Goal: Communication & Community: Answer question/provide support

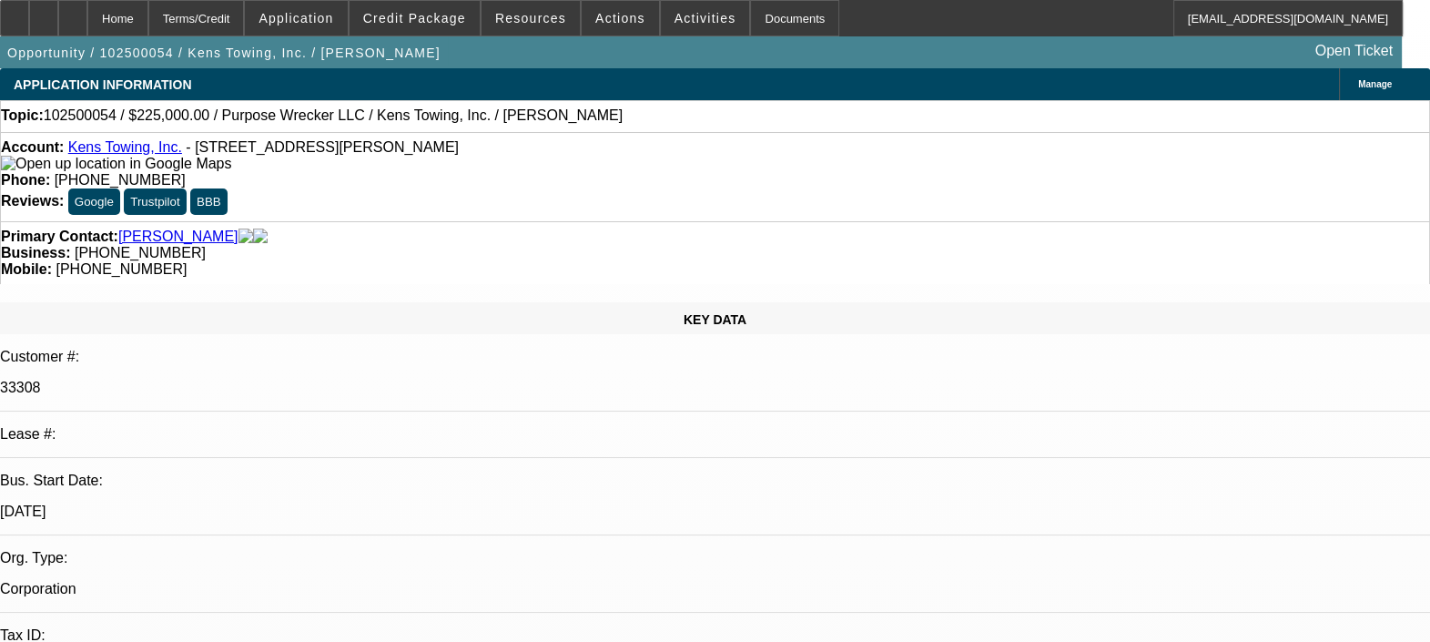
select select "0"
select select "2"
select select "0"
select select "1"
select select "2"
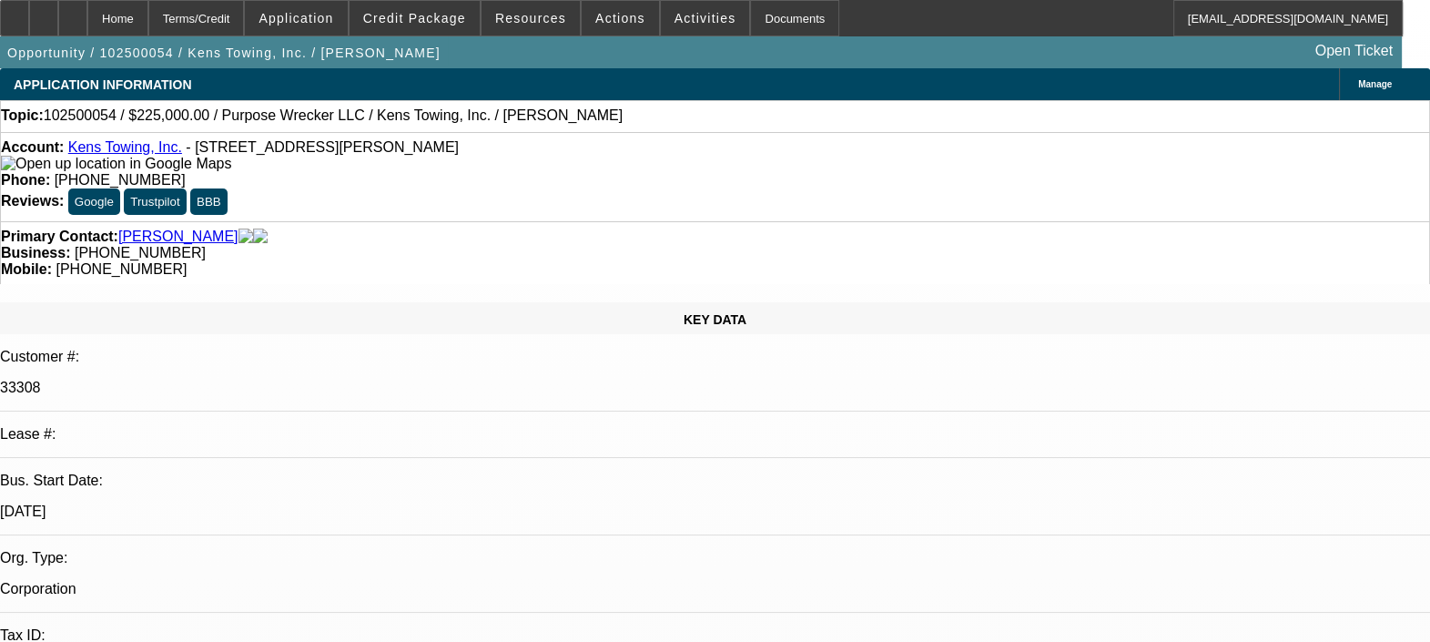
select select "6"
radio input "true"
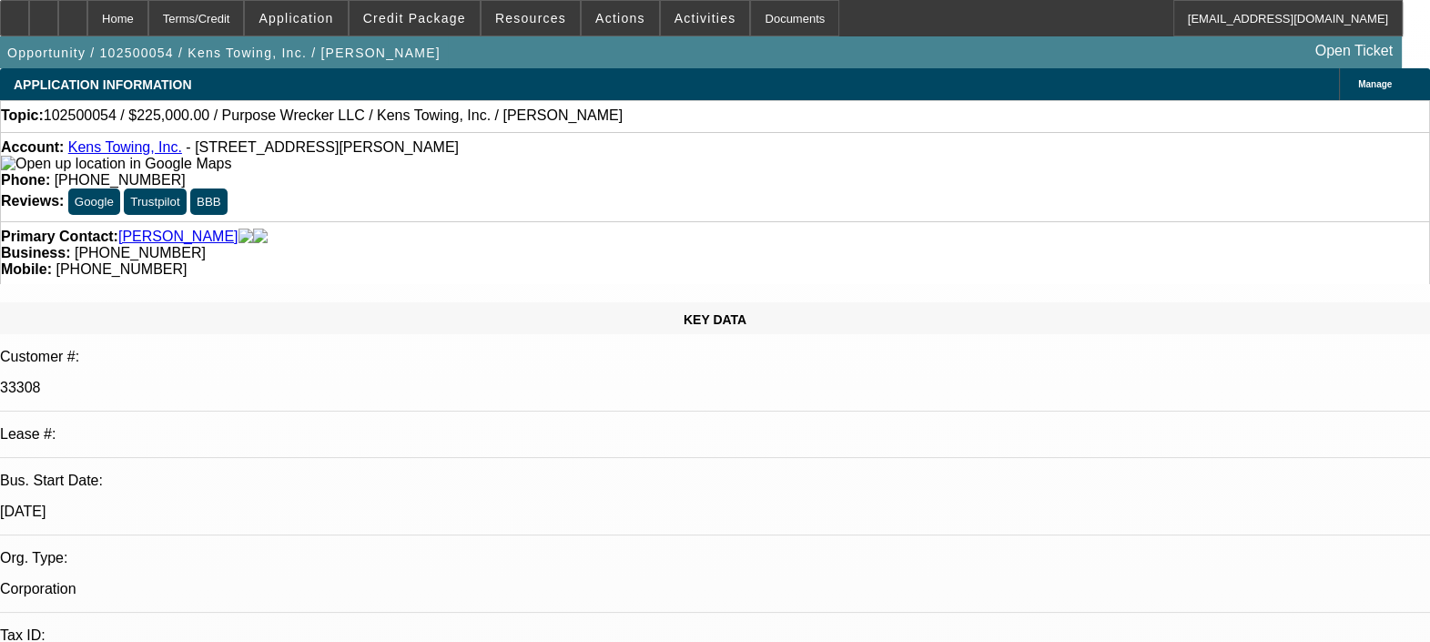
type textarea "CUSTOMER HAS A GOOD PAYING HISTORY AND EVERYTHING SEEMS TO BE GOOD ON THIS ACCO…"
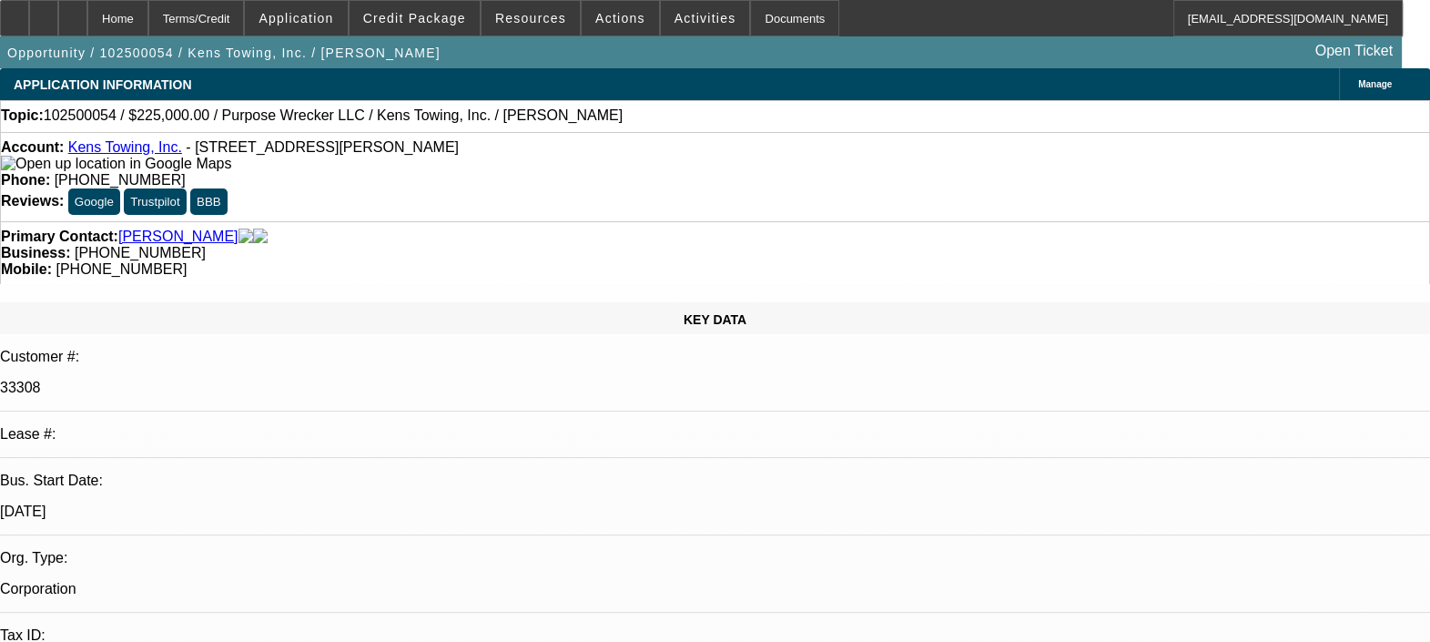
radio input "false"
radio input "true"
select select "0"
select select "2"
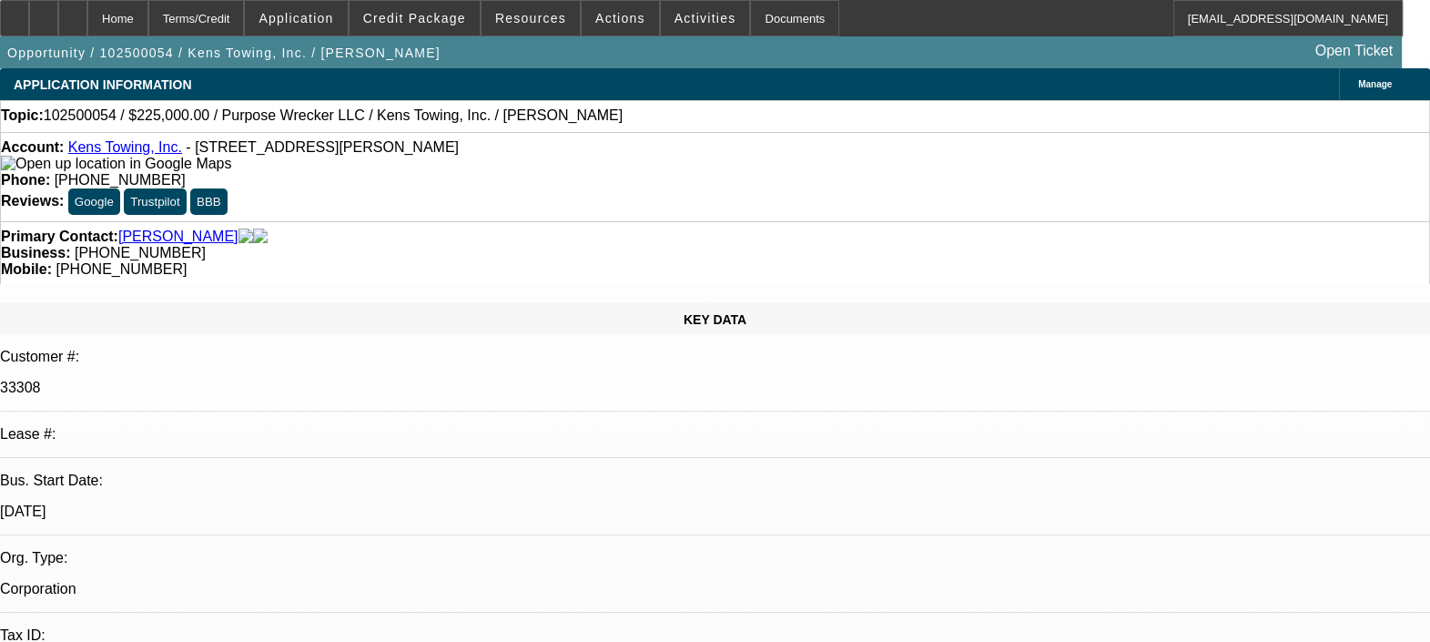
select select "0"
select select "1"
select select "2"
select select "6"
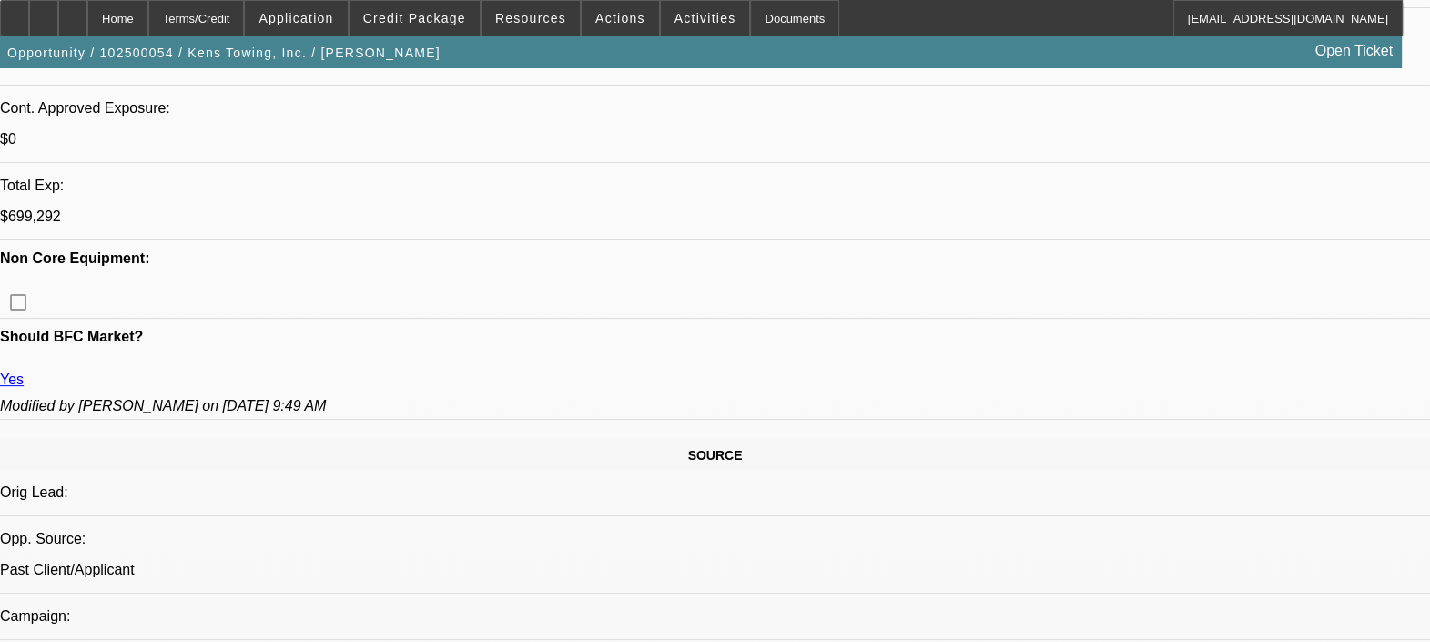
scroll to position [988, 0]
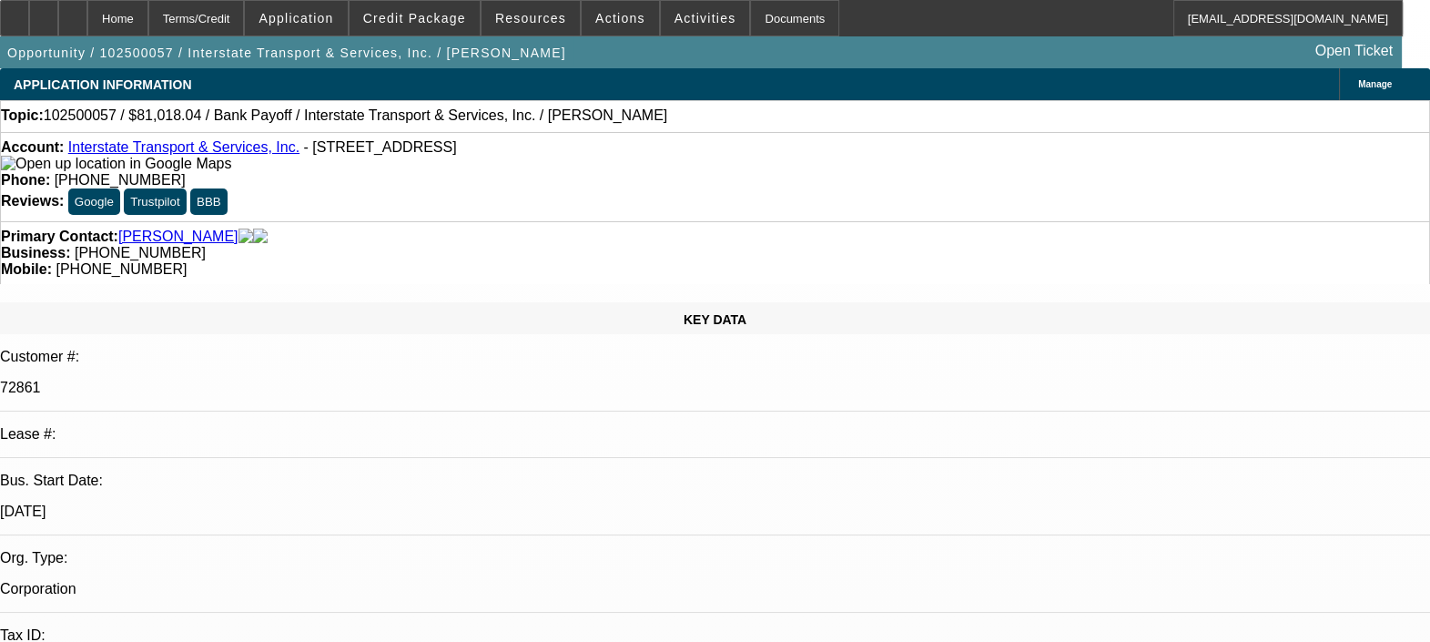
select select "0"
select select "2"
select select "0.1"
select select "1"
select select "2"
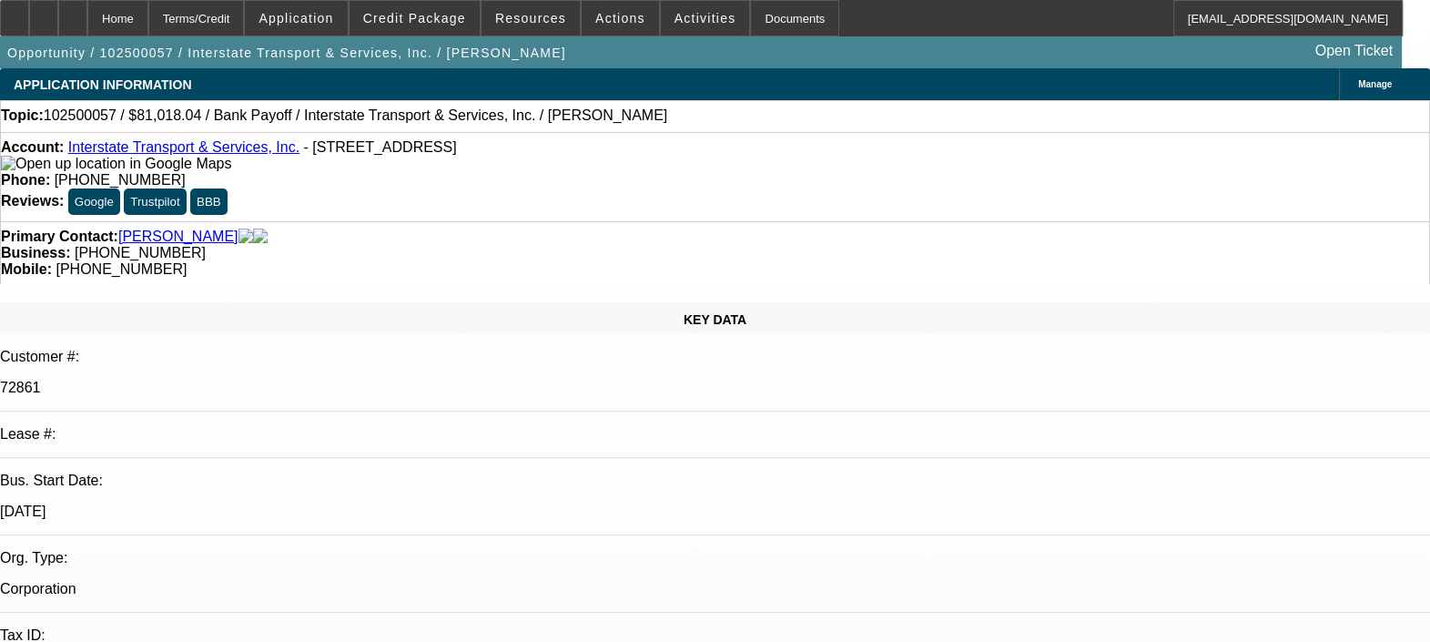
select select "4"
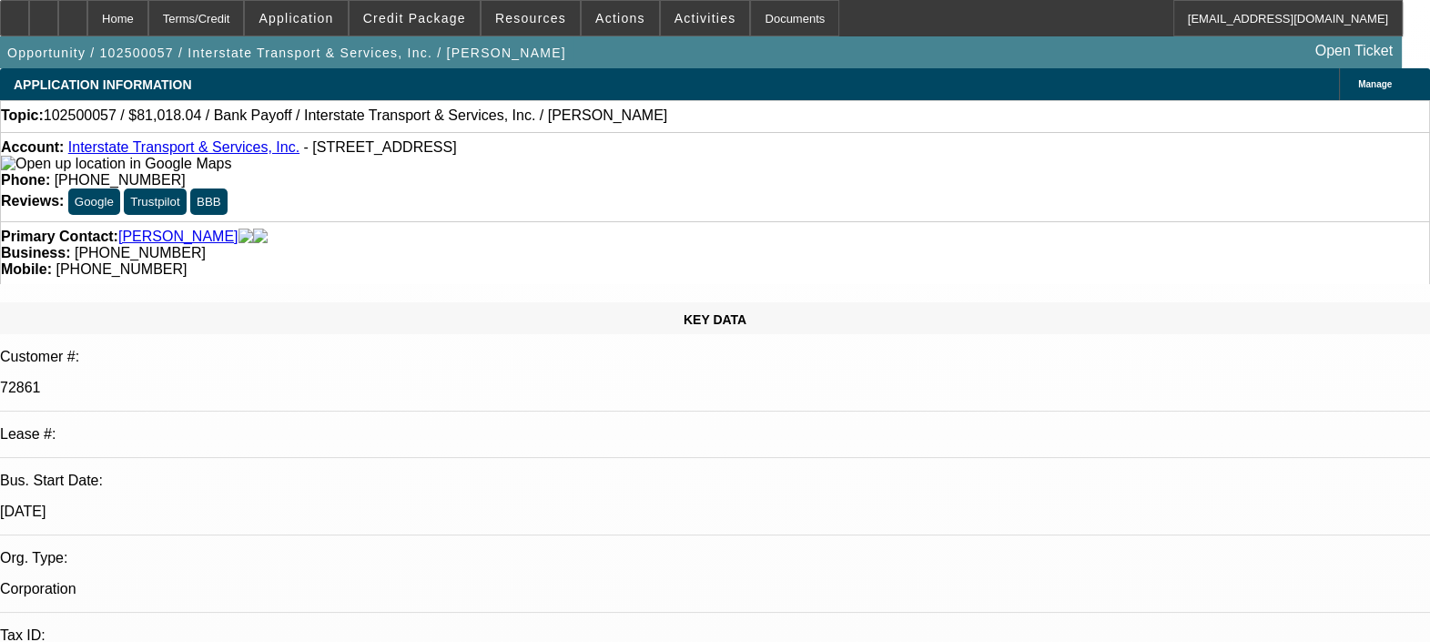
type textarea "CUSTOMER APPLIED FOR PAYMENT MODIFICATION BACK IN 2020. A NON-TITLE DEFAULT WAS…"
select select "0"
select select "2"
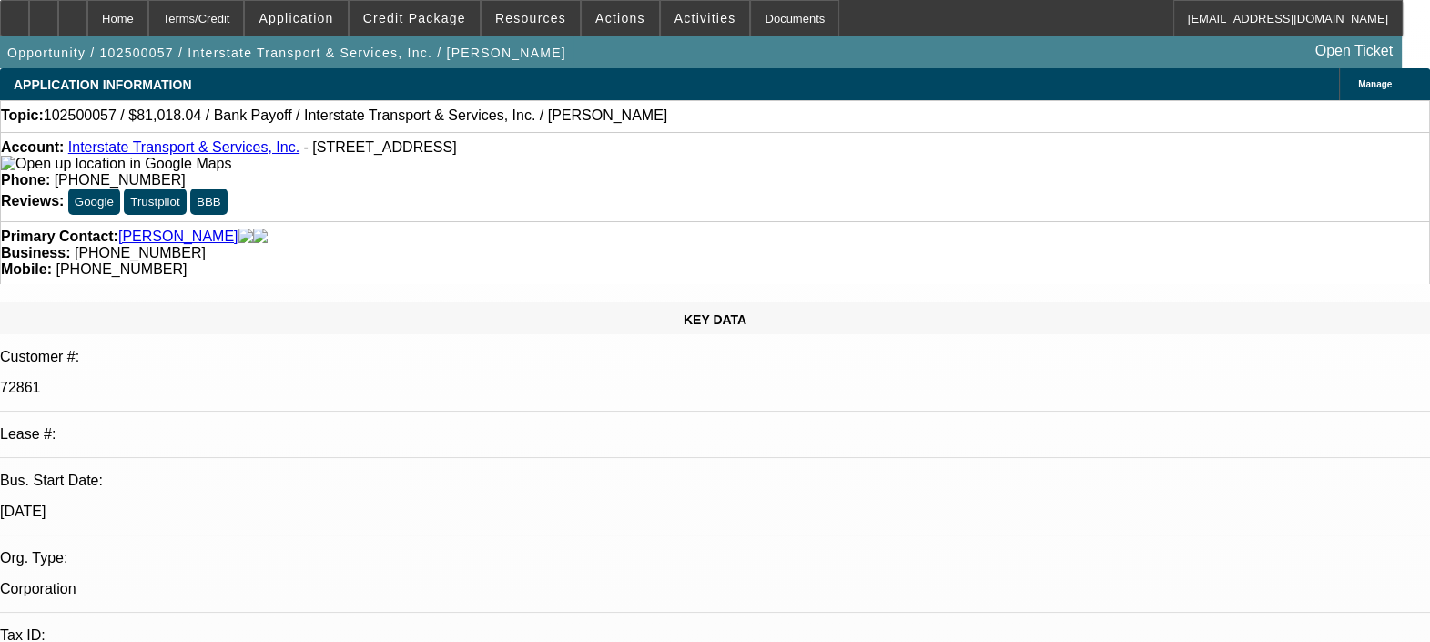
select select "0.1"
select select "1"
select select "2"
select select "4"
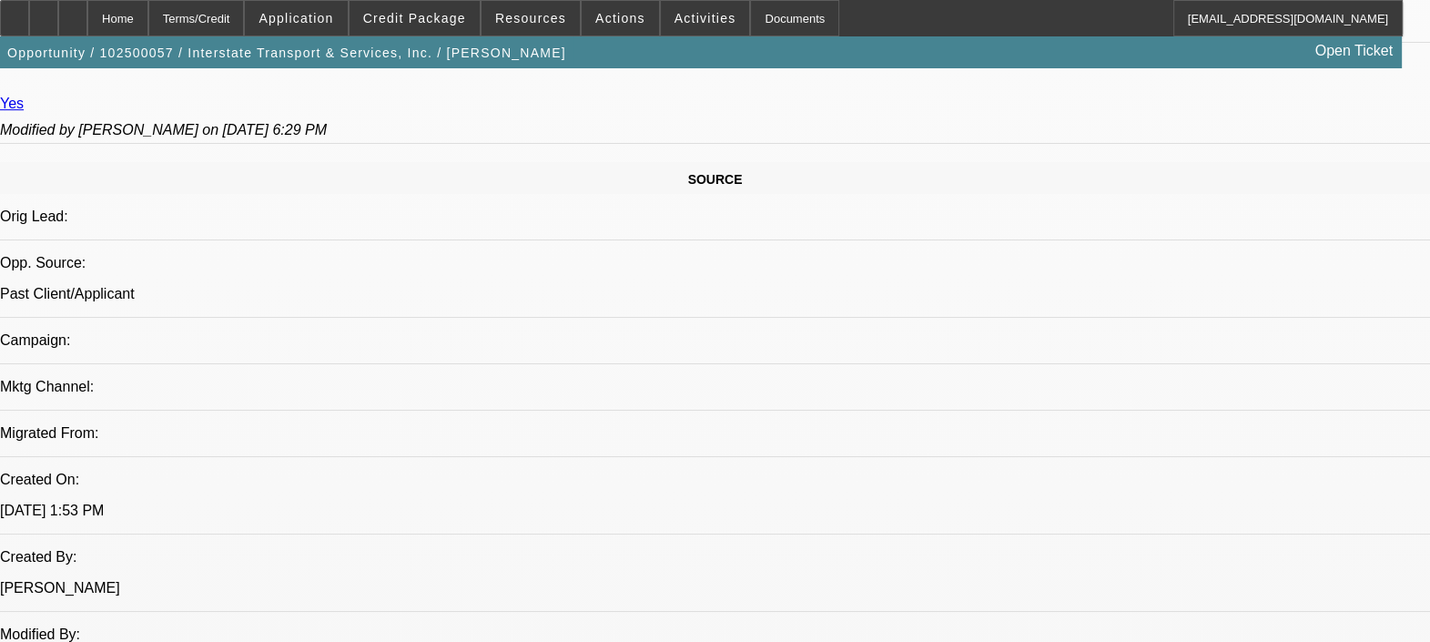
scroll to position [1138, 0]
